Goal: Information Seeking & Learning: Find specific page/section

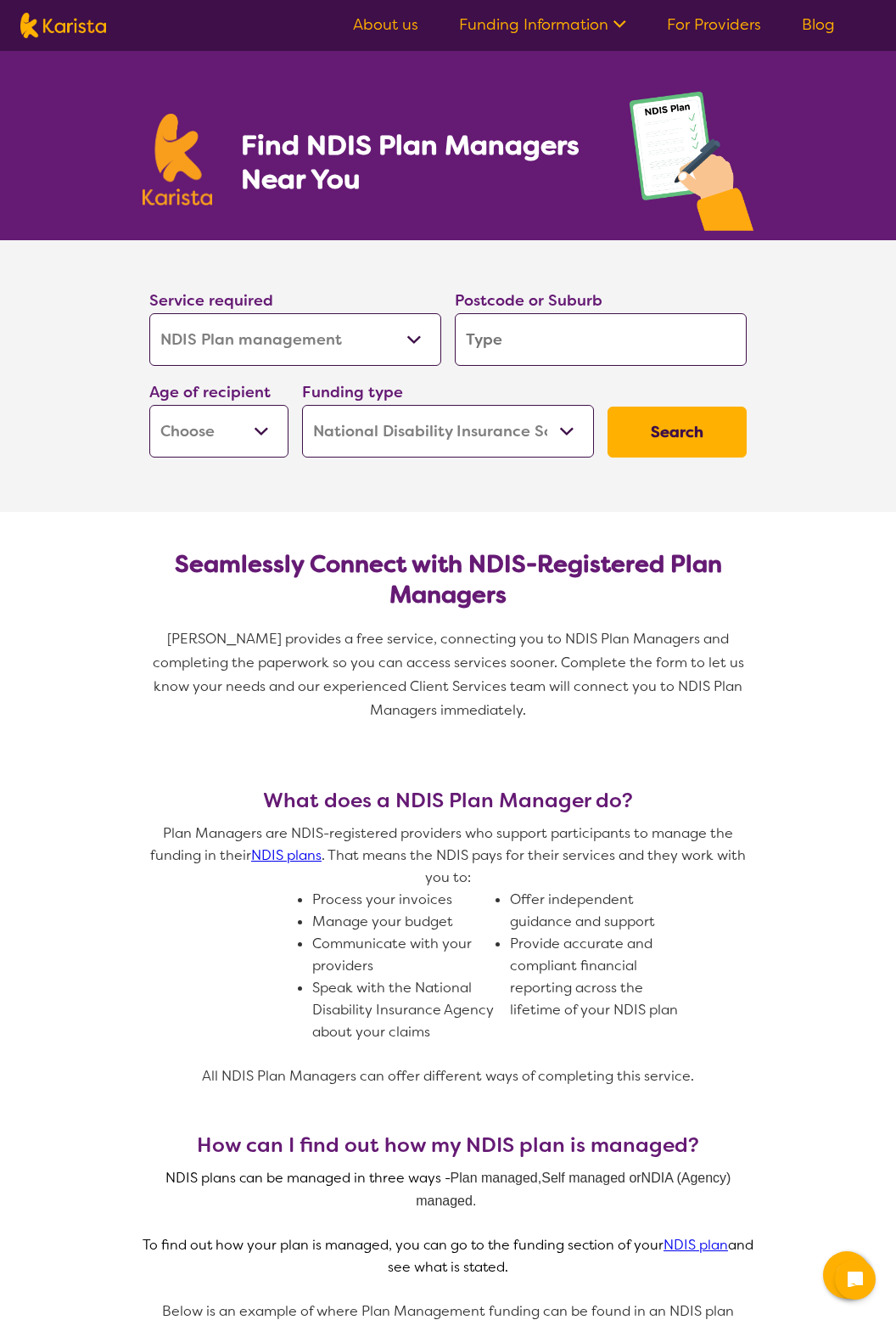
select select "NDIS Plan management"
select select "NDIS"
select select "NDIS Plan management"
select select "NDIS"
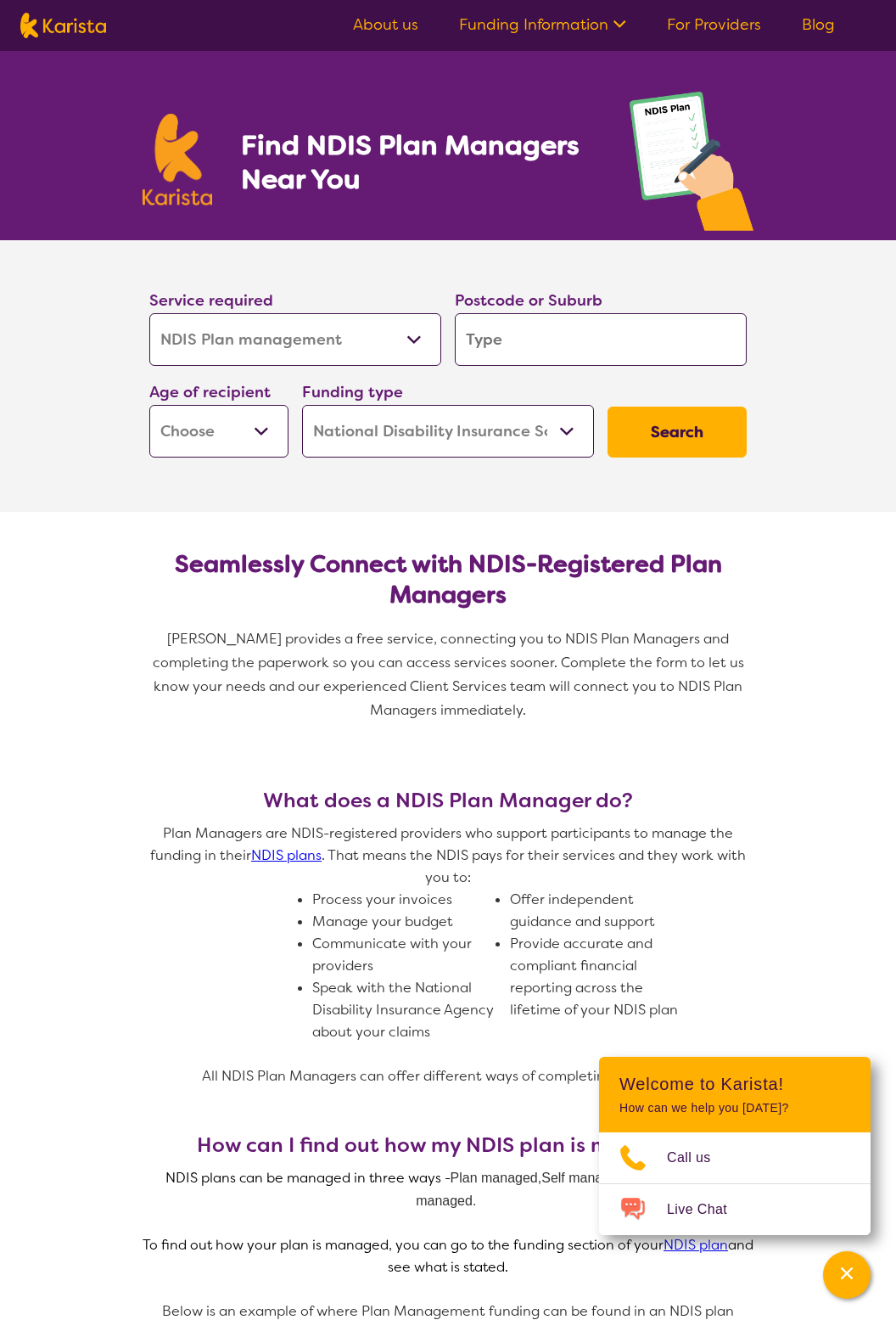
click at [420, 353] on select "Allied Health Assistant Assessment ([MEDICAL_DATA] or [MEDICAL_DATA]) Behaviour…" at bounding box center [295, 340] width 292 height 53
select select "Support worker"
click at [149, 313] on select "Allied Health Assistant Assessment ([MEDICAL_DATA] or [MEDICAL_DATA]) Behaviour…" at bounding box center [295, 340] width 292 height 53
select select "Support worker"
click at [604, 329] on input "search" at bounding box center [600, 340] width 292 height 53
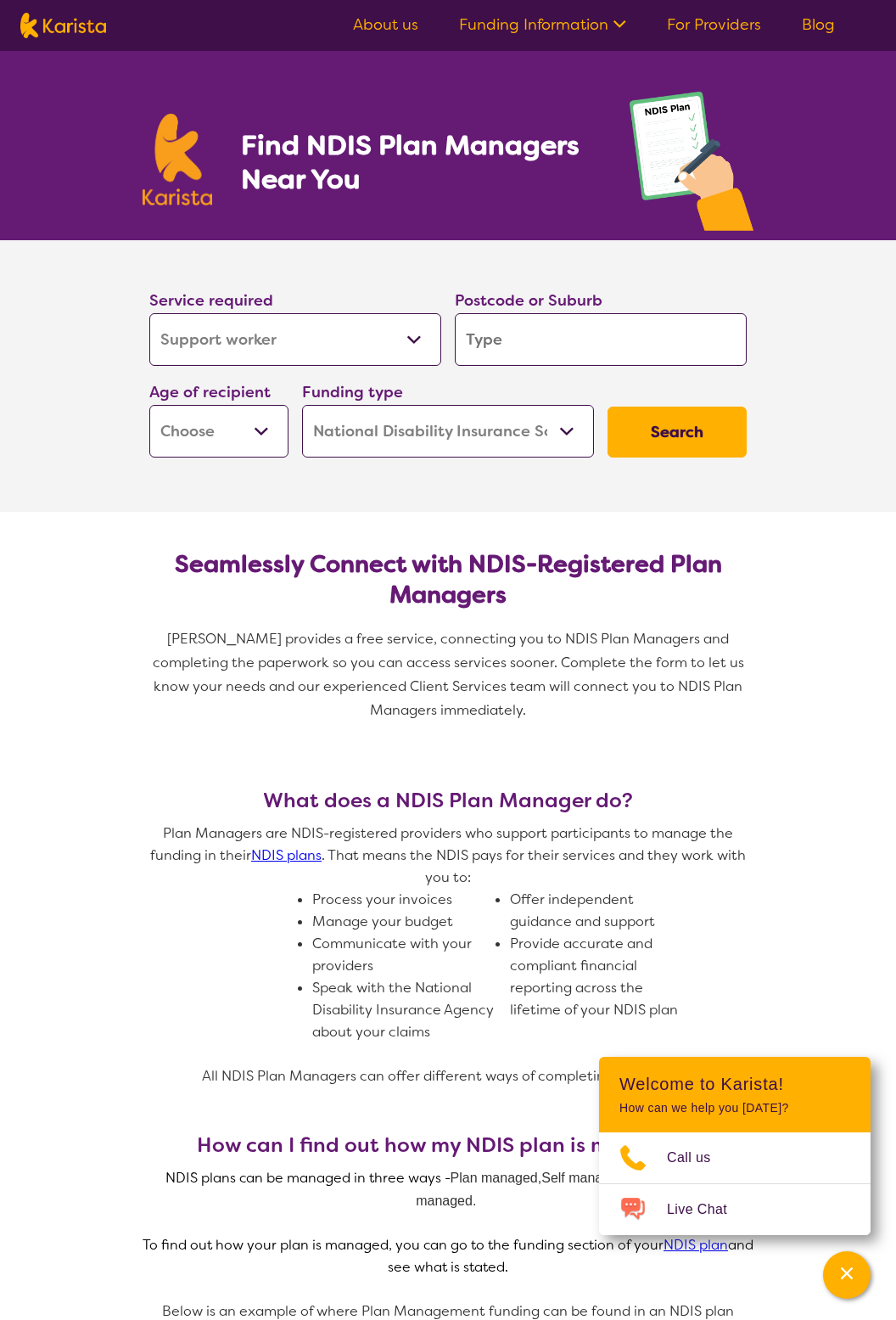
type input "7320"
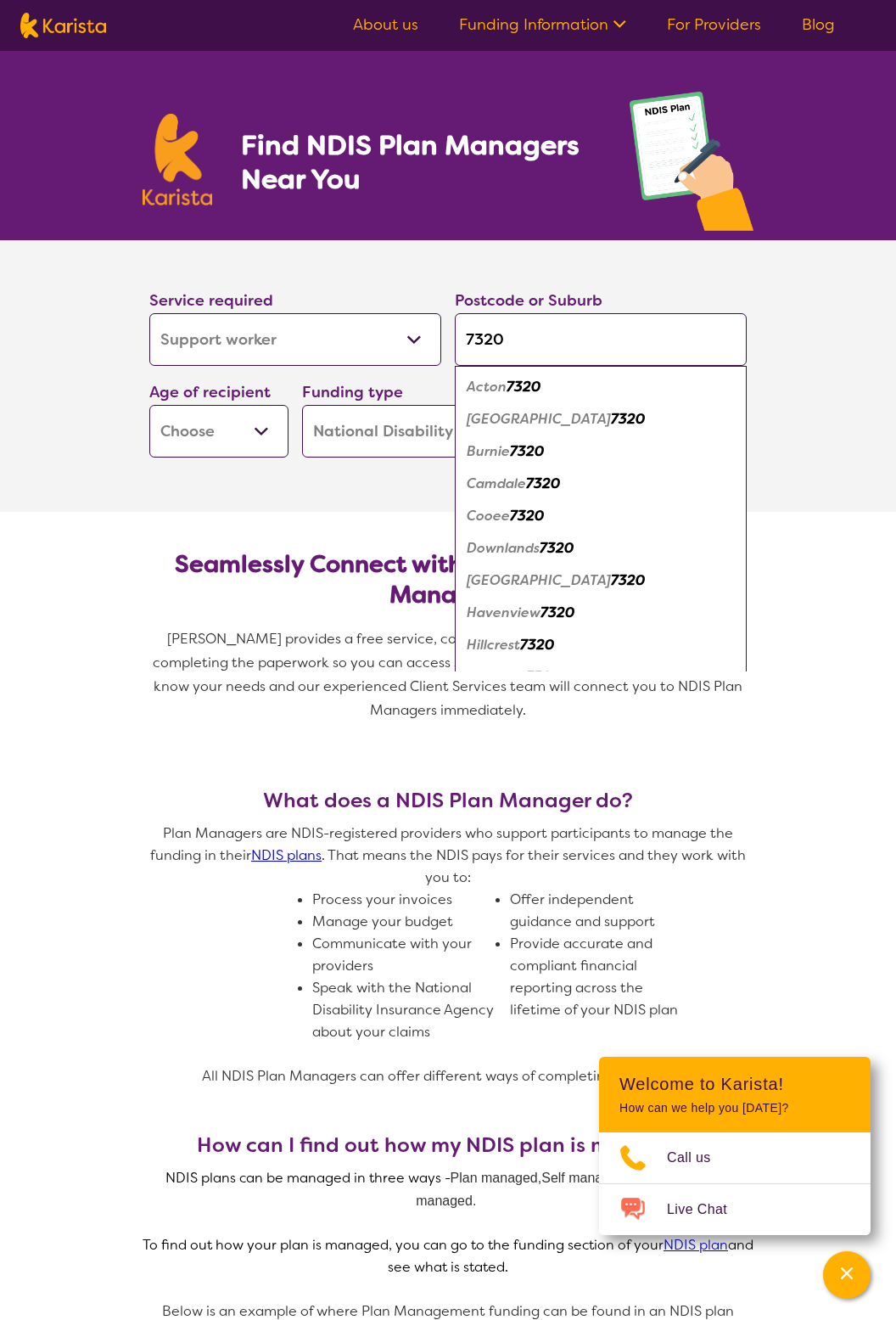
click at [244, 428] on select "Early Childhood - 0 to 9 Child - 10 to 11 Adolescent - 12 to 17 Adult - 18 to 6…" at bounding box center [219, 432] width 140 height 53
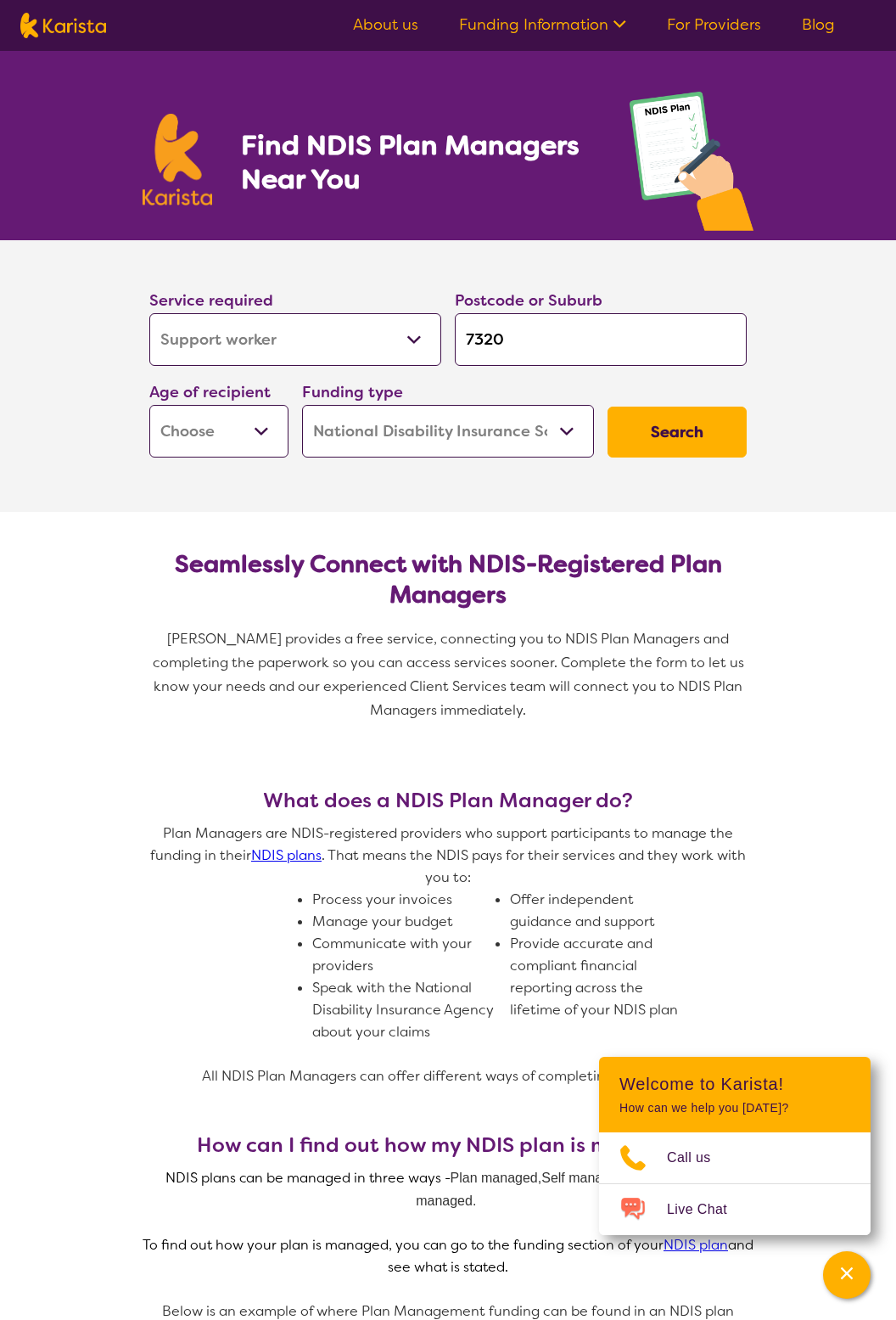
select select "AG"
click at [149, 405] on select "Early Childhood - 0 to 9 Child - 10 to 11 Adolescent - 12 to 17 Adult - 18 to 6…" at bounding box center [219, 432] width 140 height 53
select select "AG"
click at [685, 428] on button "Search" at bounding box center [676, 432] width 140 height 51
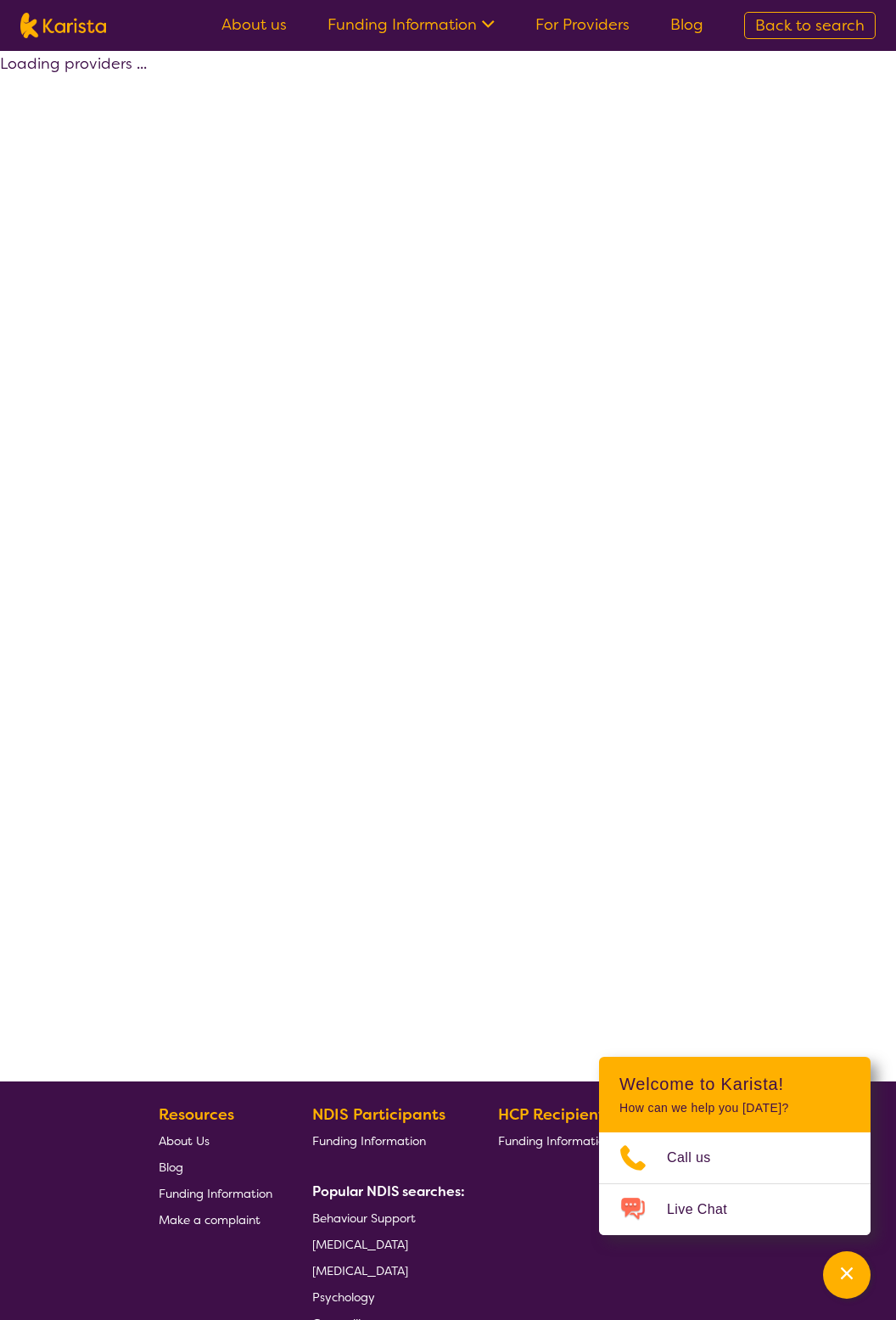
select select "Support worker"
select select "AG"
select select "NDIS"
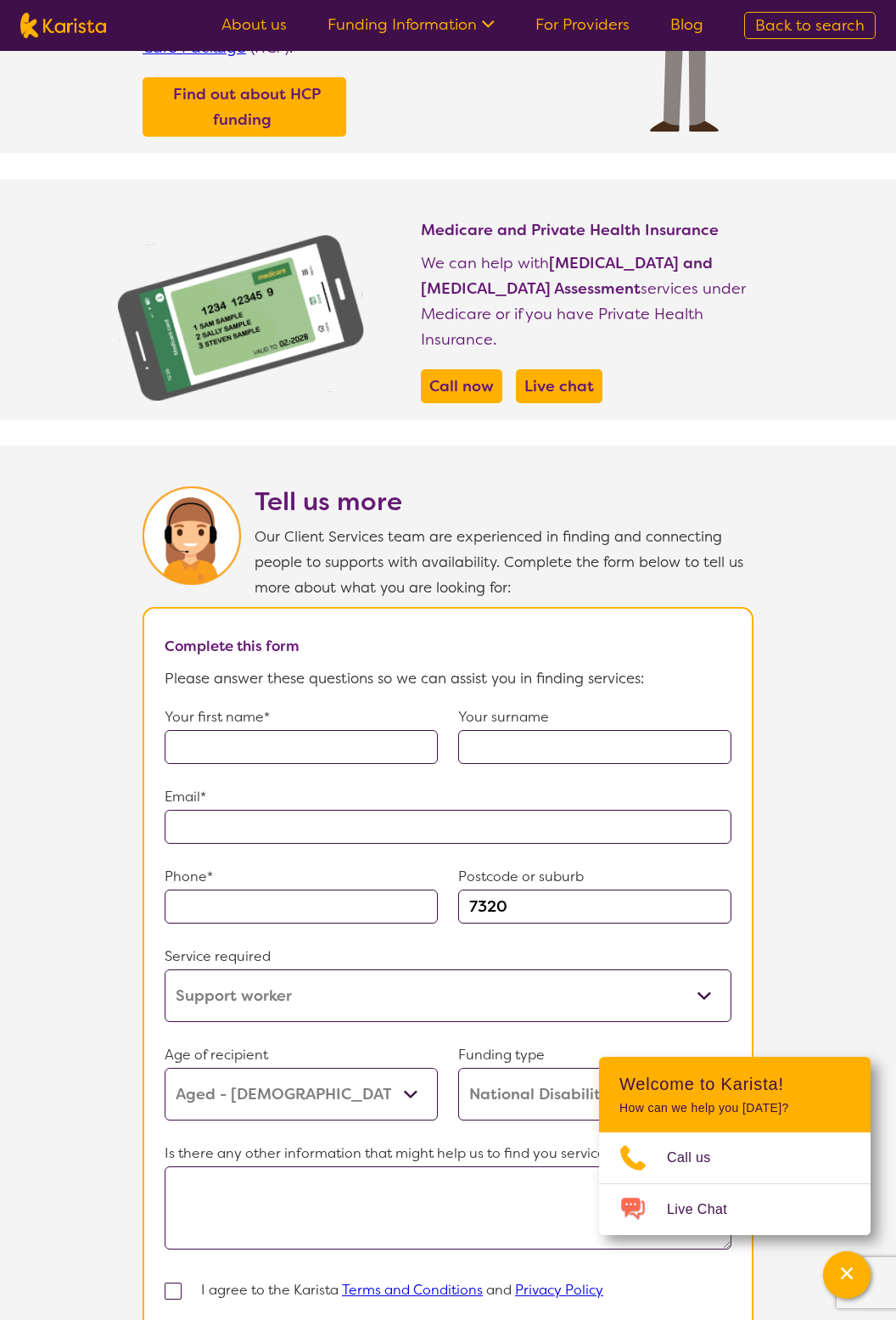
scroll to position [703, 0]
